Goal: Book appointment/travel/reservation

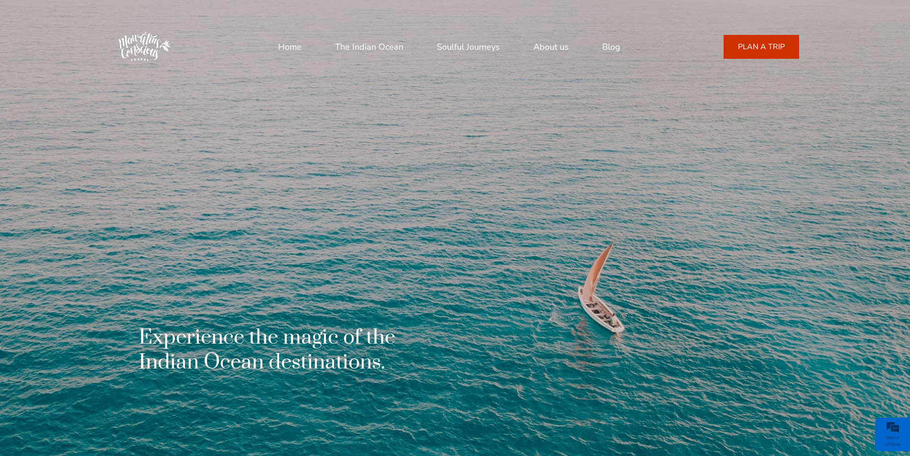
drag, startPoint x: 477, startPoint y: 89, endPoint x: 425, endPoint y: 89, distance: 52.1
click at [473, 90] on div "Experience the magic of the Indian Ocean destinations." at bounding box center [455, 228] width 688 height 456
click at [754, 46] on link "PLAN A TRIP" at bounding box center [760, 47] width 75 height 24
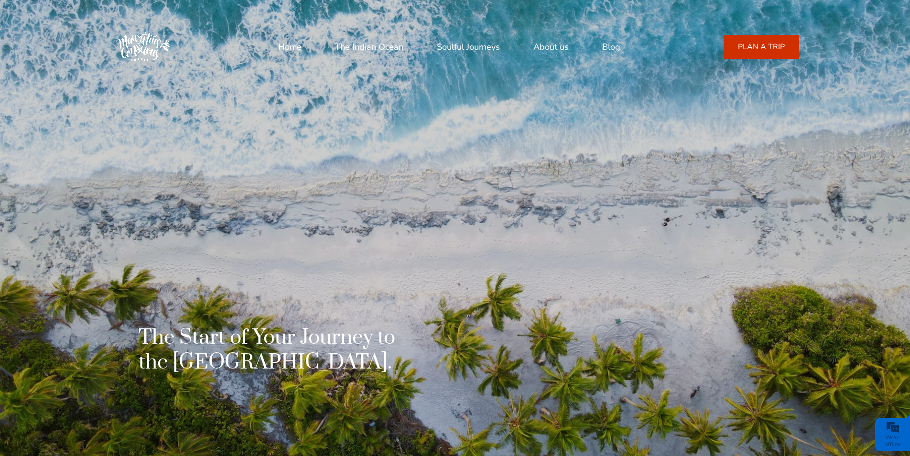
click at [470, 49] on link "Soulful Journeys" at bounding box center [468, 46] width 63 height 23
